Goal: Information Seeking & Learning: Learn about a topic

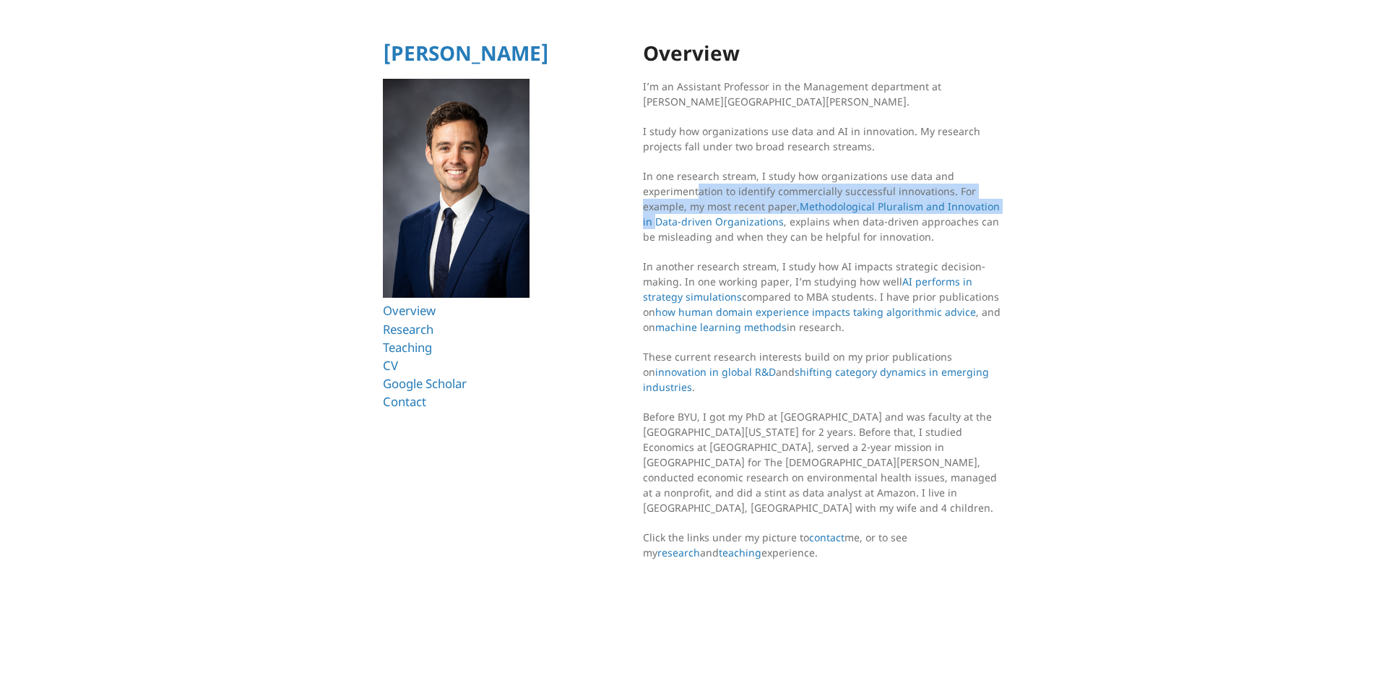
drag, startPoint x: 702, startPoint y: 193, endPoint x: 727, endPoint y: 203, distance: 26.6
click at [717, 215] on p "In one research stream, I study how organizations use data and experimentation …" at bounding box center [823, 206] width 361 height 76
click at [728, 195] on p "In one research stream, I study how organizations use data and experimentation …" at bounding box center [823, 206] width 361 height 76
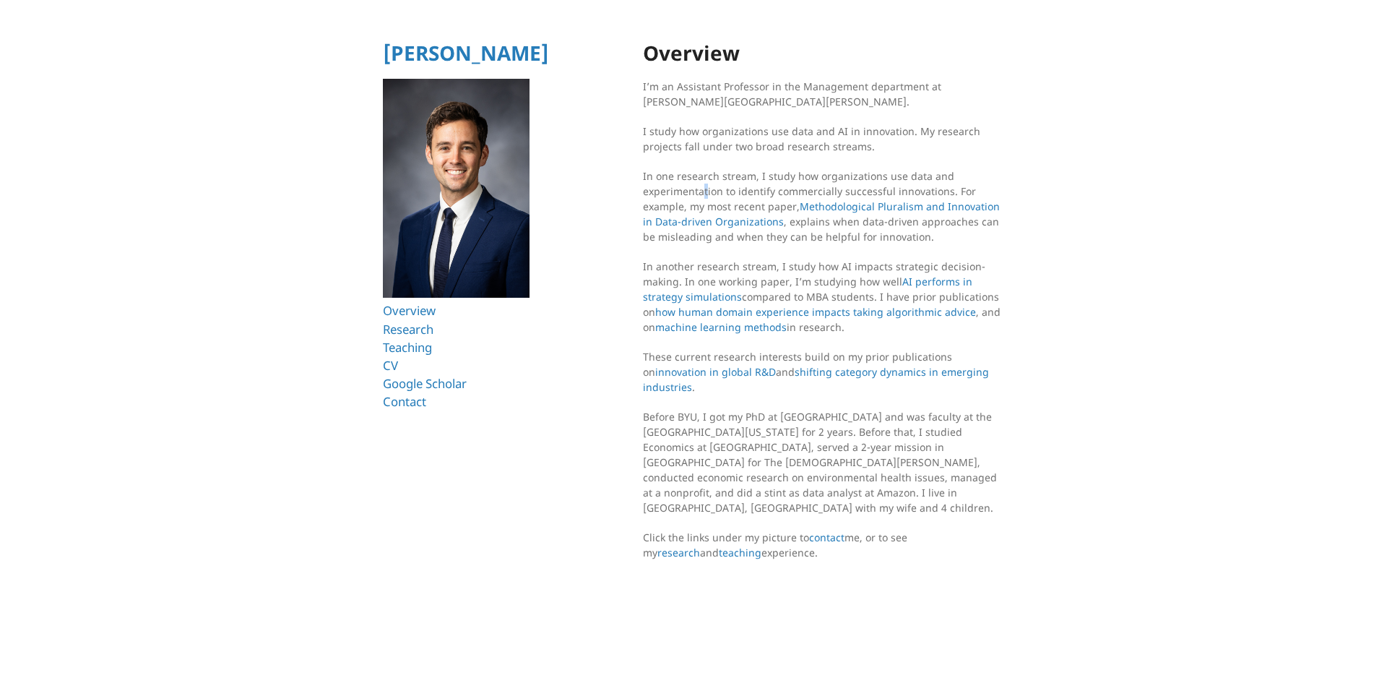
drag, startPoint x: 703, startPoint y: 183, endPoint x: 707, endPoint y: 195, distance: 12.3
click at [707, 195] on p "In one research stream, I study how organizations use data and experimentation …" at bounding box center [823, 206] width 361 height 76
click at [708, 195] on p "In one research stream, I study how organizations use data and experimentation …" at bounding box center [823, 206] width 361 height 76
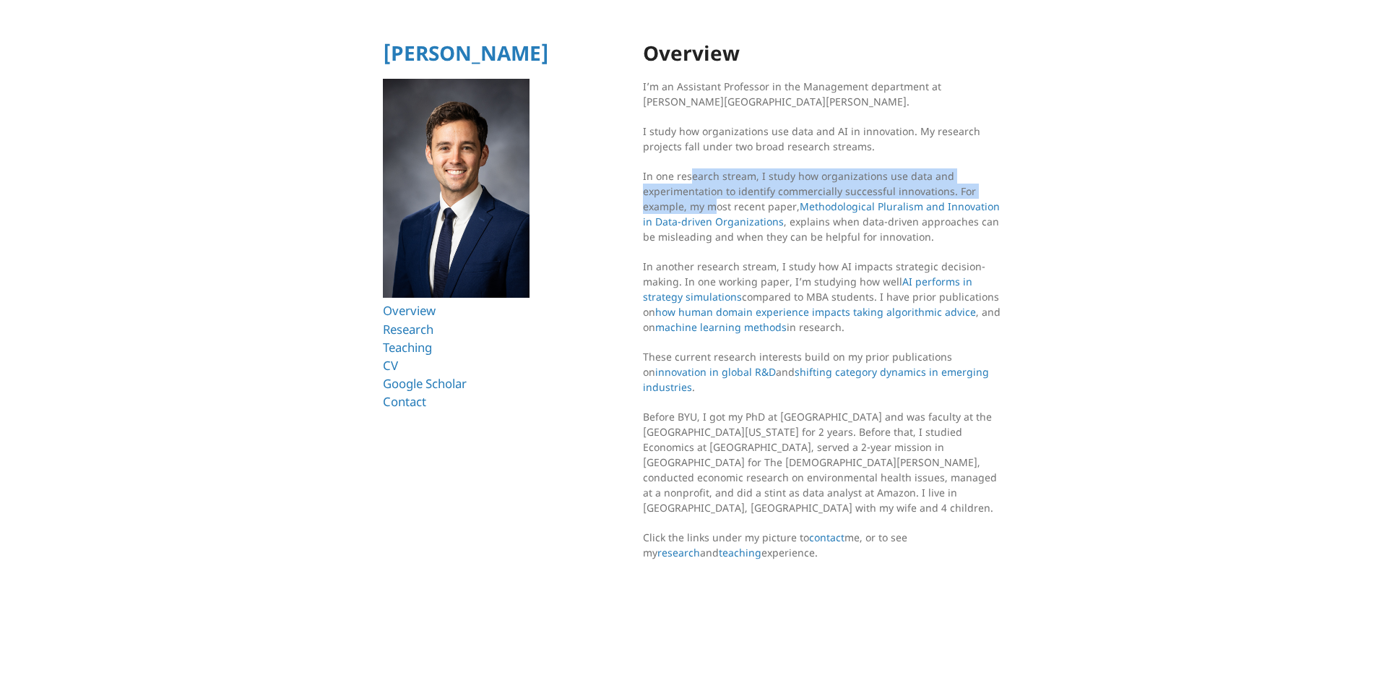
drag, startPoint x: 691, startPoint y: 183, endPoint x: 719, endPoint y: 198, distance: 32.6
click at [717, 200] on p "In one research stream, I study how organizations use data and experimentation …" at bounding box center [823, 206] width 361 height 76
click at [719, 198] on p "In one research stream, I study how organizations use data and experimentation …" at bounding box center [823, 206] width 361 height 76
drag, startPoint x: 688, startPoint y: 179, endPoint x: 712, endPoint y: 202, distance: 33.2
click at [711, 206] on p "In one research stream, I study how organizations use data and experimentation …" at bounding box center [823, 206] width 361 height 76
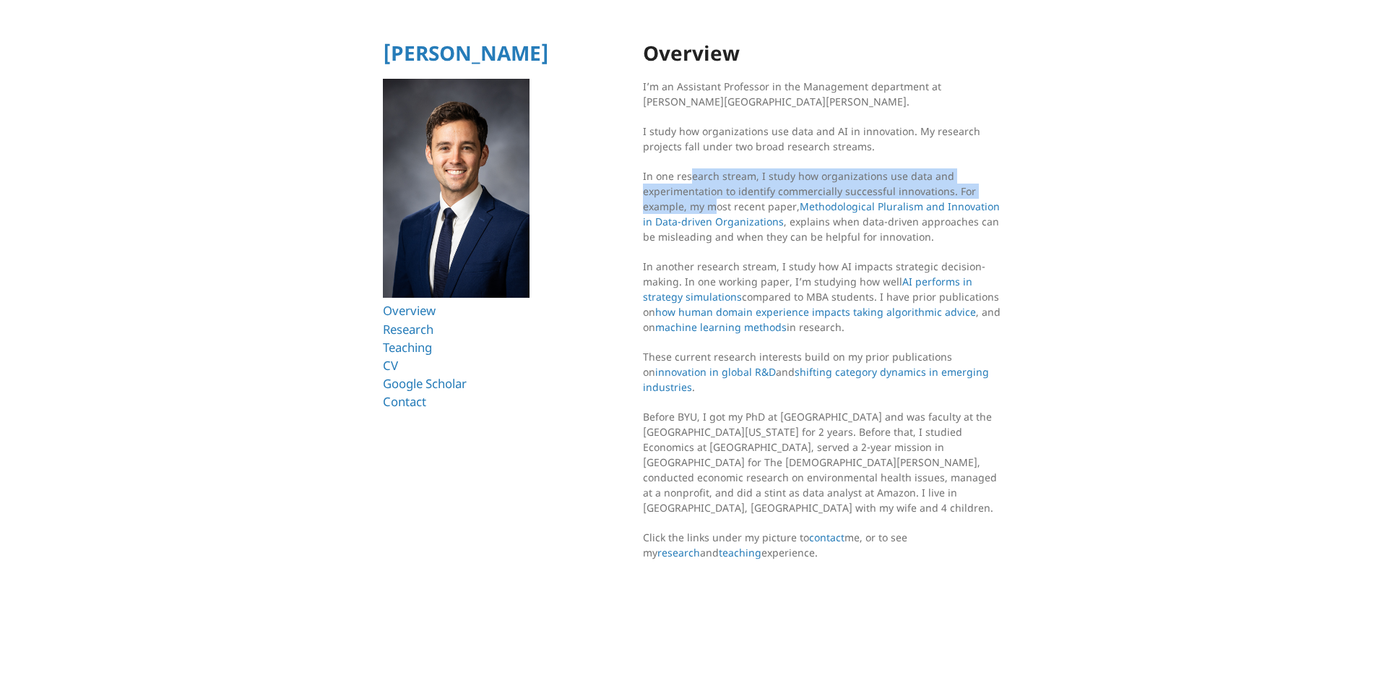
click at [712, 202] on p "In one research stream, I study how organizations use data and experimentation …" at bounding box center [823, 206] width 361 height 76
drag, startPoint x: 703, startPoint y: 194, endPoint x: 711, endPoint y: 199, distance: 10.4
click at [711, 199] on p "In one research stream, I study how organizations use data and experimentation …" at bounding box center [823, 206] width 361 height 76
drag, startPoint x: 693, startPoint y: 171, endPoint x: 720, endPoint y: 204, distance: 42.1
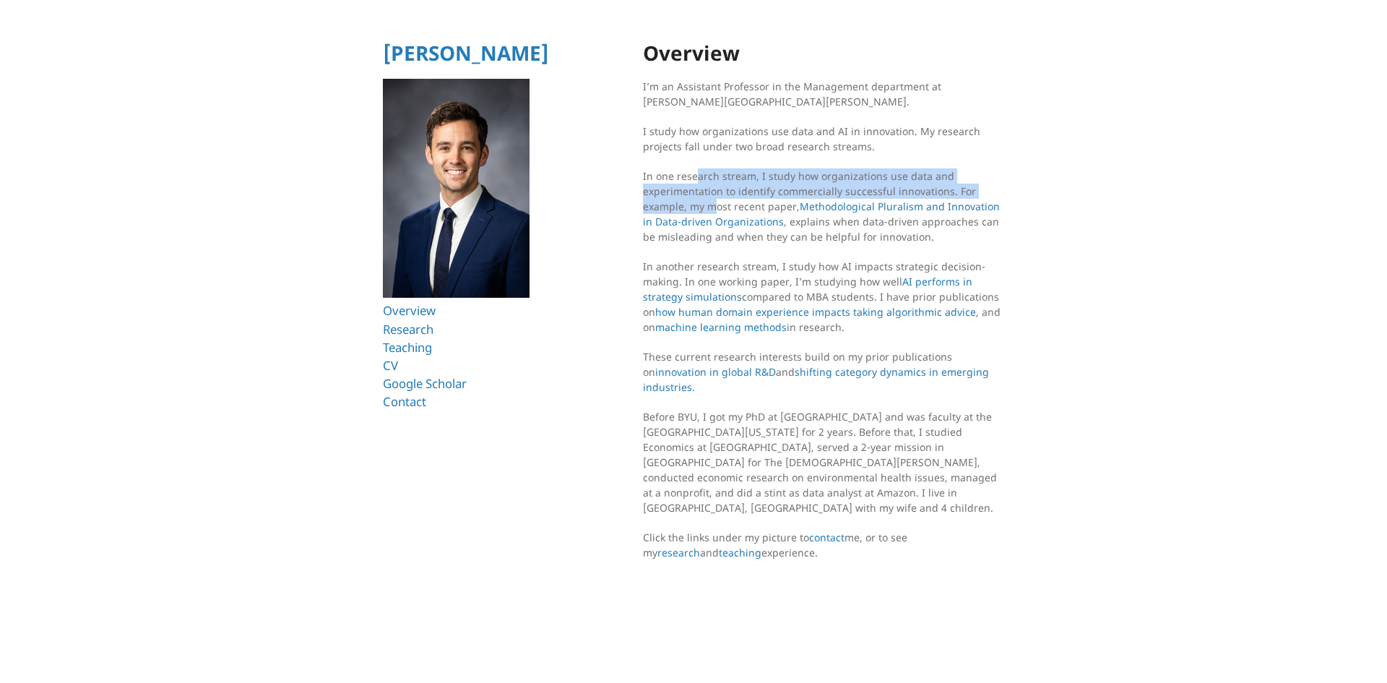
click at [720, 204] on p "In one research stream, I study how organizations use data and experimentation …" at bounding box center [823, 206] width 361 height 76
drag, startPoint x: 703, startPoint y: 178, endPoint x: 717, endPoint y: 208, distance: 32.9
click at [717, 208] on p "In one research stream, I study how organizations use data and experimentation …" at bounding box center [823, 206] width 361 height 76
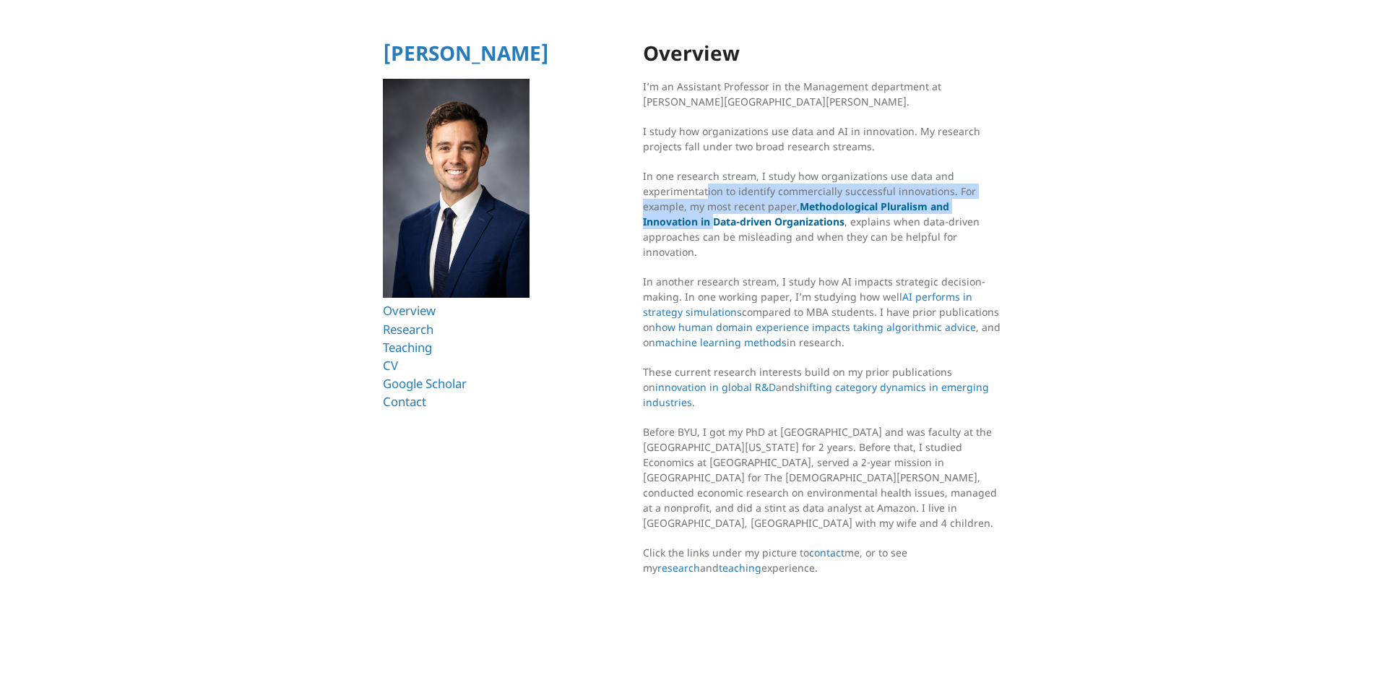
drag, startPoint x: 706, startPoint y: 199, endPoint x: 714, endPoint y: 212, distance: 15.2
click at [713, 215] on p "In one research stream, I study how organizations use data and experimentation …" at bounding box center [823, 213] width 361 height 91
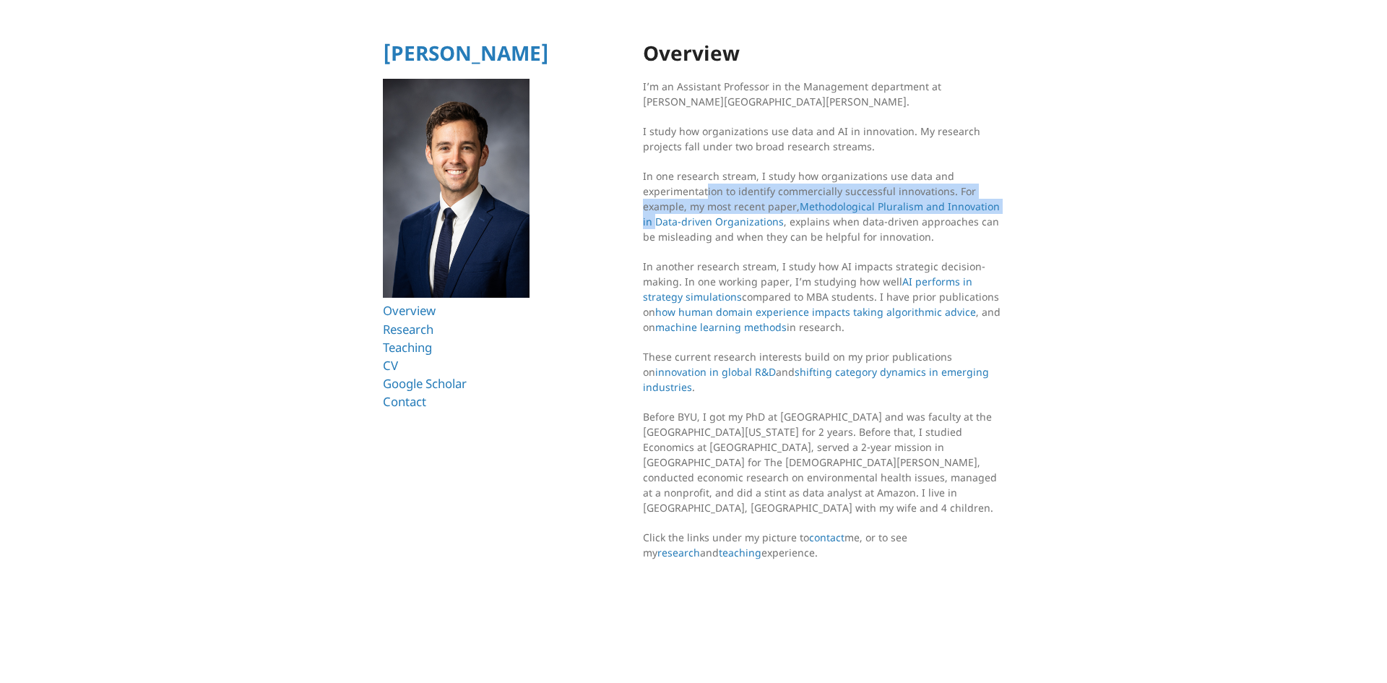
click at [714, 212] on p "In one research stream, I study how organizations use data and experimentation …" at bounding box center [823, 206] width 361 height 76
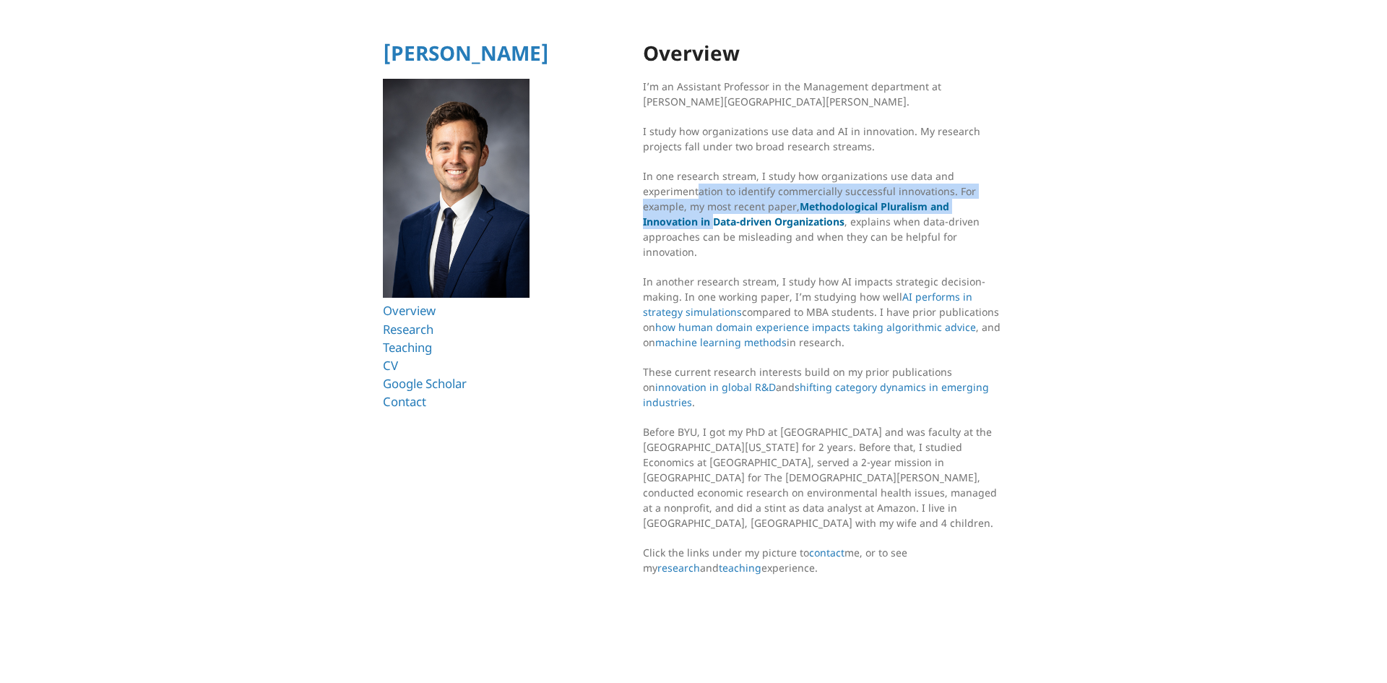
drag, startPoint x: 700, startPoint y: 190, endPoint x: 716, endPoint y: 218, distance: 32.3
click at [715, 220] on p "In one research stream, I study how organizations use data and experimentation …" at bounding box center [823, 213] width 361 height 91
click at [716, 217] on link "Methodological Pluralism and Innovation in Data-driven Organizations" at bounding box center [796, 213] width 306 height 29
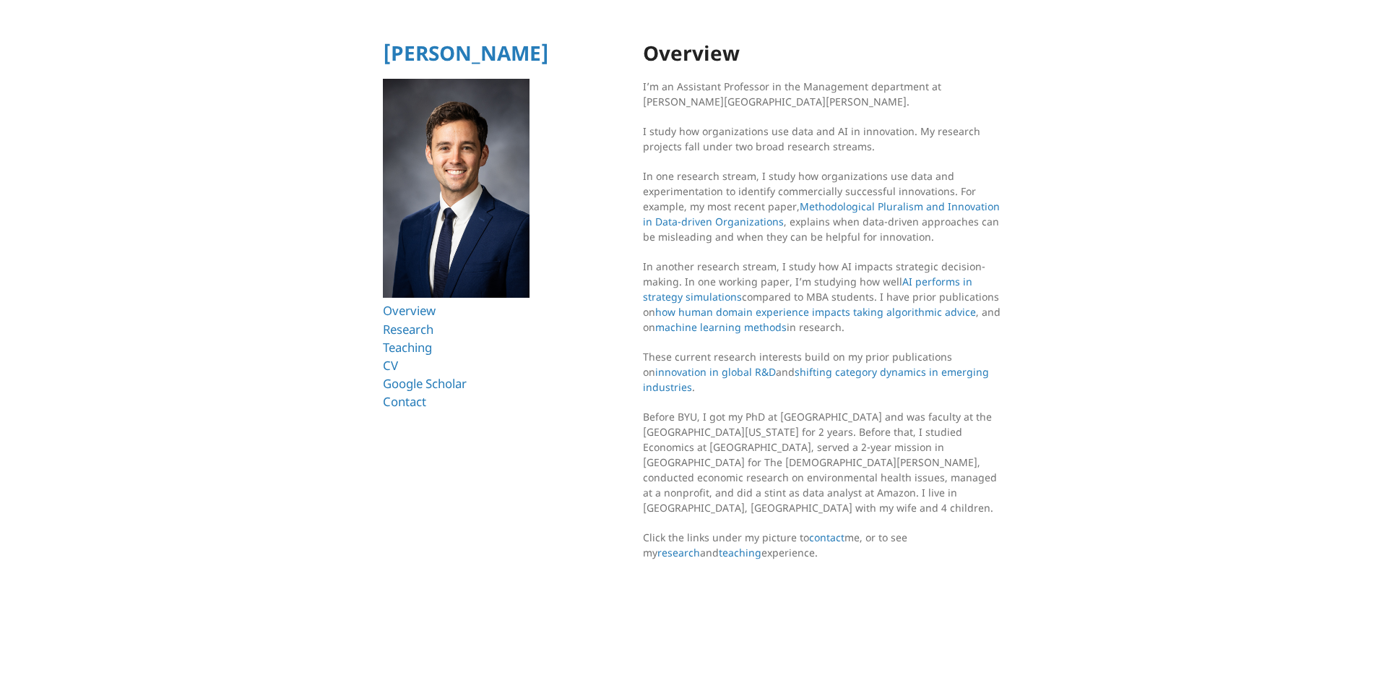
click at [626, 118] on html "[PERSON_NAME] Overview Research Teaching CV Google Scholar Contact Overview I’m…" at bounding box center [693, 305] width 1387 height 610
